Goal: Register for event/course

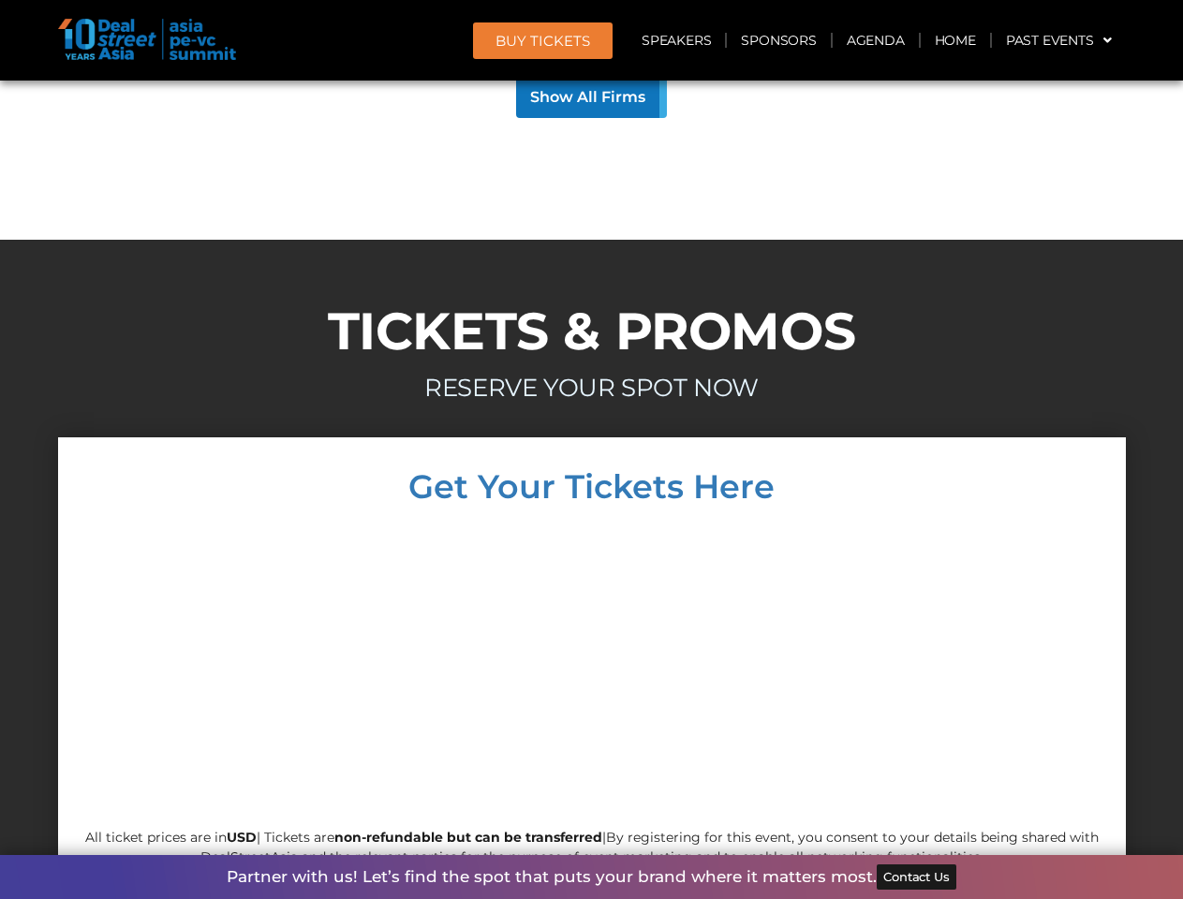
scroll to position [17971, 0]
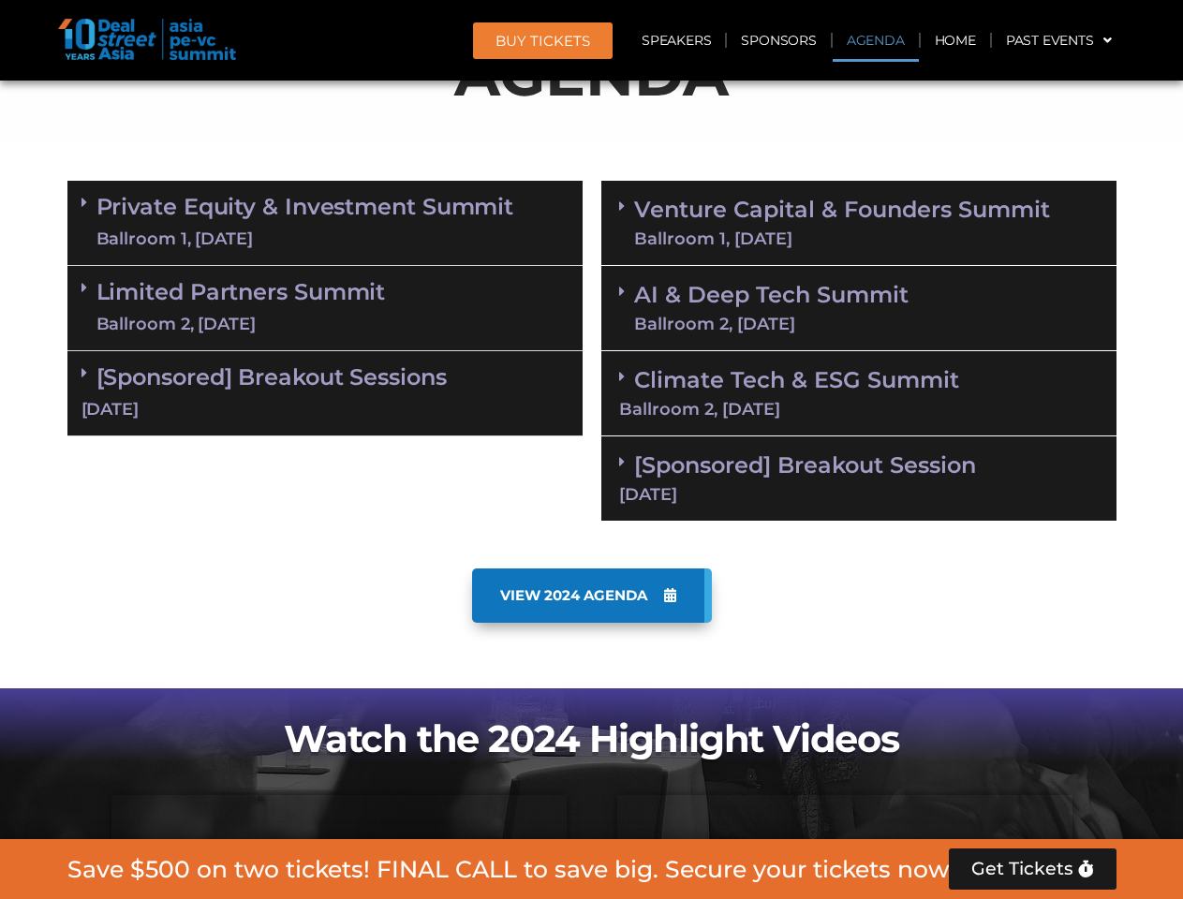
scroll to position [1060, 0]
